Goal: Information Seeking & Learning: Learn about a topic

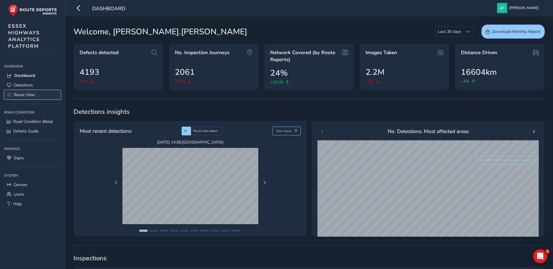
click at [19, 94] on span "Route View" at bounding box center [24, 95] width 21 height 6
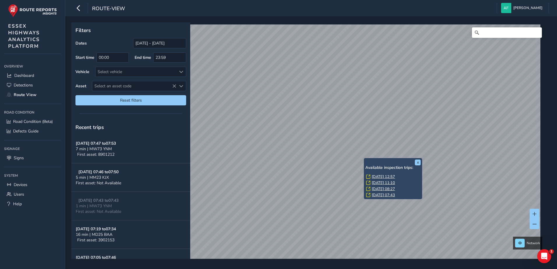
click at [379, 177] on link "[DATE] 12:57" at bounding box center [383, 176] width 23 height 5
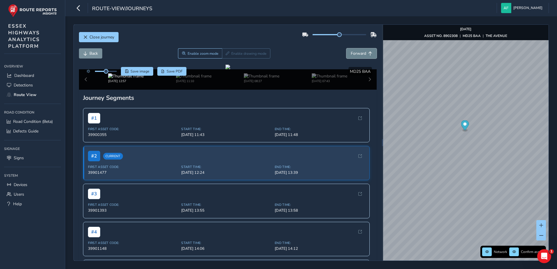
click at [351, 51] on span "Forward" at bounding box center [358, 54] width 15 height 6
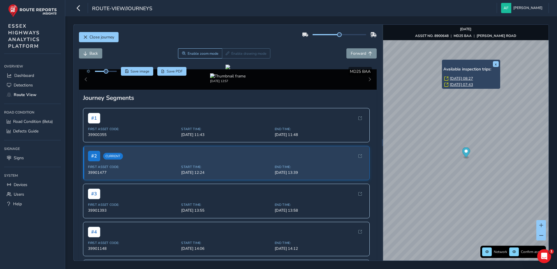
click at [455, 76] on link "[DATE] 08:27" at bounding box center [461, 78] width 23 height 5
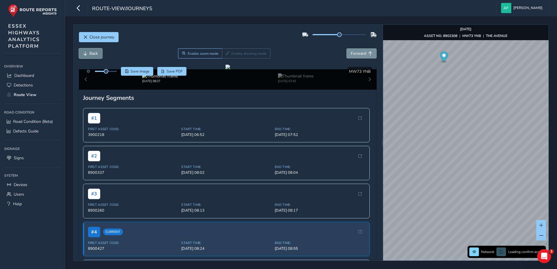
click at [90, 52] on span "Back" at bounding box center [93, 54] width 8 height 6
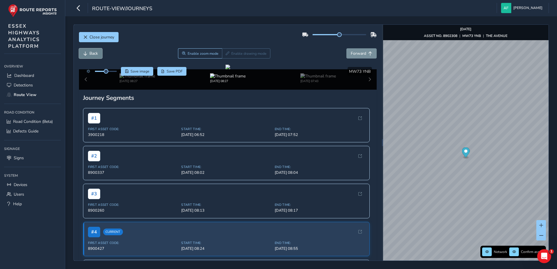
click at [90, 52] on span "Back" at bounding box center [93, 54] width 8 height 6
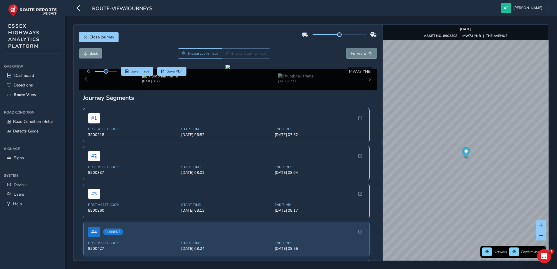
click at [352, 56] on span "Forward" at bounding box center [358, 54] width 15 height 6
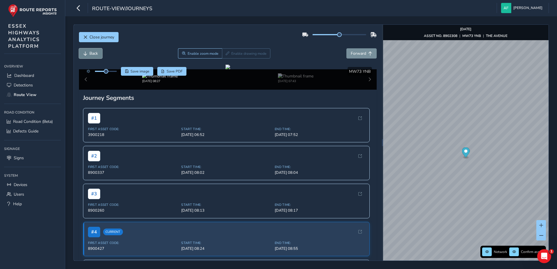
click at [89, 55] on span "Back" at bounding box center [93, 54] width 8 height 6
click at [352, 58] on button "Forward" at bounding box center [362, 53] width 30 height 10
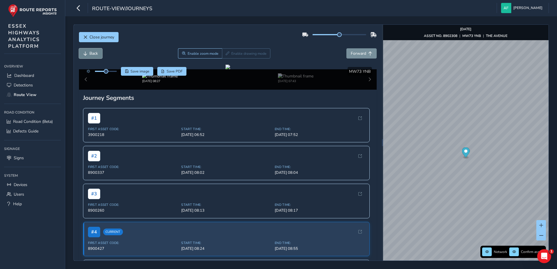
click at [90, 51] on span "Back" at bounding box center [93, 54] width 8 height 6
click at [355, 55] on span "Forward" at bounding box center [358, 54] width 15 height 6
click at [359, 58] on button "Forward" at bounding box center [362, 53] width 30 height 10
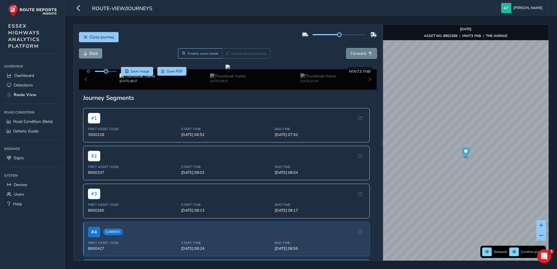
click at [359, 58] on button "Forward" at bounding box center [362, 53] width 30 height 10
click at [101, 56] on button "Back" at bounding box center [90, 53] width 23 height 10
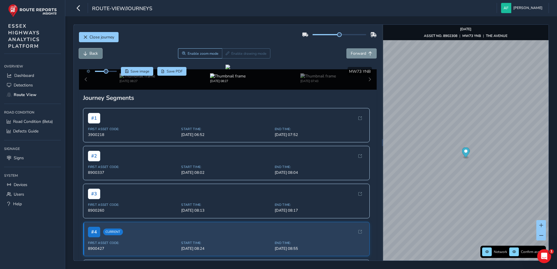
click at [101, 56] on button "Back" at bounding box center [90, 53] width 23 height 10
click at [355, 53] on span "Forward" at bounding box center [358, 54] width 15 height 6
click at [94, 49] on button "Back" at bounding box center [90, 53] width 23 height 10
click at [93, 49] on button "Back" at bounding box center [90, 53] width 23 height 10
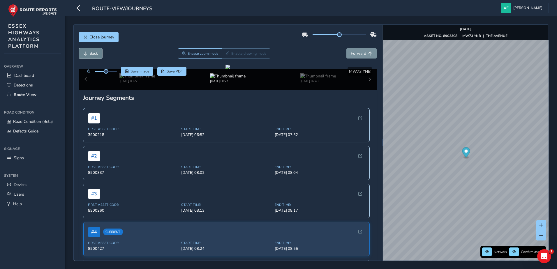
click at [93, 55] on span "Back" at bounding box center [93, 54] width 8 height 6
click at [355, 55] on span "Forward" at bounding box center [358, 54] width 15 height 6
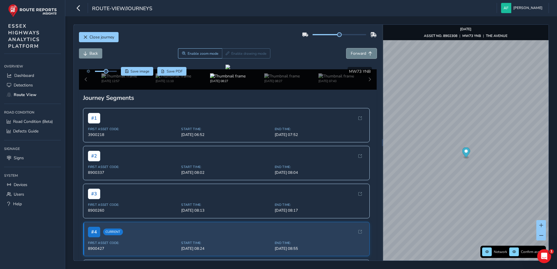
click at [355, 55] on span "Forward" at bounding box center [358, 54] width 15 height 6
click at [94, 51] on span "Back" at bounding box center [93, 54] width 8 height 6
